Goal: Information Seeking & Learning: Learn about a topic

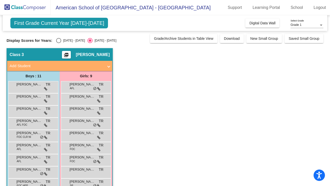
scroll to position [37, 0]
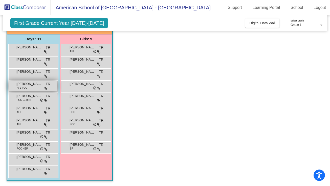
click at [26, 84] on span "[PERSON_NAME]" at bounding box center [28, 83] width 25 height 5
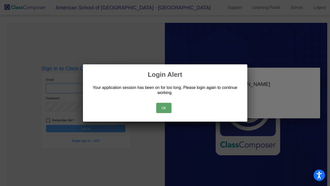
type input "[PERSON_NAME][EMAIL_ADDRESS][PERSON_NAME][DOMAIN_NAME]"
click at [165, 111] on button "Ok" at bounding box center [163, 108] width 15 height 10
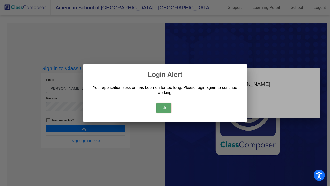
click at [164, 108] on button "Ok" at bounding box center [163, 108] width 15 height 10
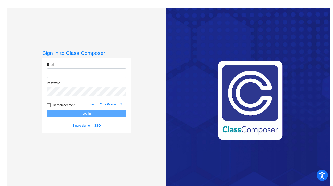
type input "[PERSON_NAME][EMAIL_ADDRESS][PERSON_NAME][DOMAIN_NAME]"
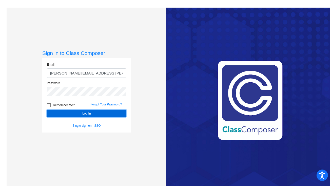
click at [80, 115] on button "Log In" at bounding box center [86, 113] width 79 height 7
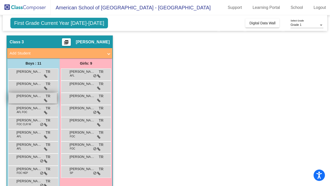
scroll to position [19, 0]
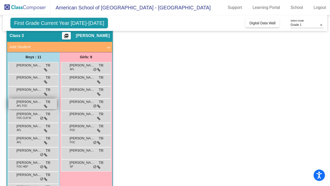
click at [30, 103] on span "[PERSON_NAME]" at bounding box center [28, 101] width 25 height 5
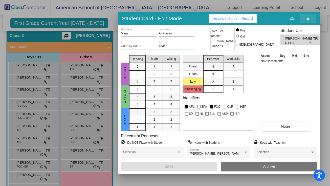
click at [309, 17] on icon "button" at bounding box center [308, 19] width 3 height 4
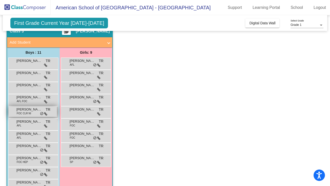
scroll to position [24, 0]
click at [29, 112] on span "FOC CLR NI" at bounding box center [24, 113] width 14 height 4
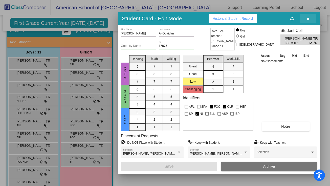
click at [310, 18] on button "button" at bounding box center [308, 18] width 16 height 9
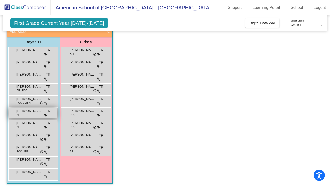
scroll to position [37, 0]
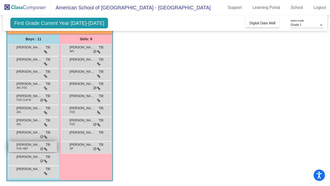
click at [24, 150] on span "FOC HEP" at bounding box center [22, 149] width 11 height 4
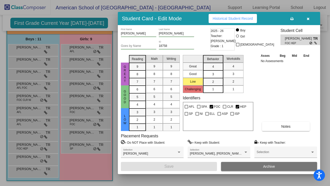
click at [309, 19] on icon "button" at bounding box center [308, 19] width 3 height 4
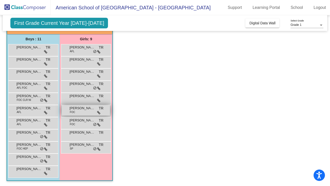
click at [81, 111] on div "[PERSON_NAME] FOC TR lock do_not_disturb_alt" at bounding box center [86, 110] width 48 height 10
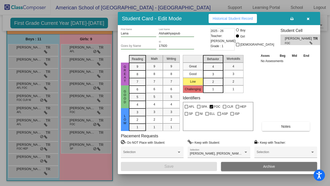
click at [183, 106] on div "Great Good Low Reading 9 8 7 6 5 4 3 2 1 Math 9 8 7 6 5 4 3 2 1 Writing 9 8 7 6…" at bounding box center [219, 92] width 196 height 78
click at [309, 19] on icon "button" at bounding box center [308, 19] width 3 height 4
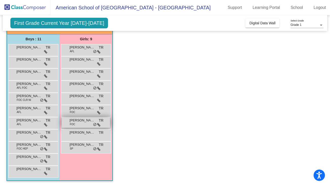
click at [76, 121] on span "[PERSON_NAME]" at bounding box center [82, 120] width 25 height 5
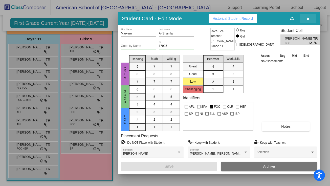
click at [308, 18] on icon "button" at bounding box center [308, 19] width 3 height 4
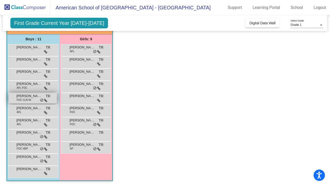
click at [25, 99] on span "FOC CLR NI" at bounding box center [24, 100] width 14 height 4
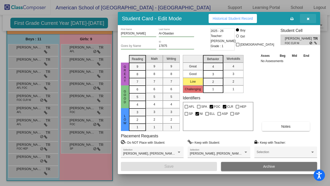
click at [309, 20] on icon "button" at bounding box center [308, 19] width 3 height 4
